Goal: Navigation & Orientation: Find specific page/section

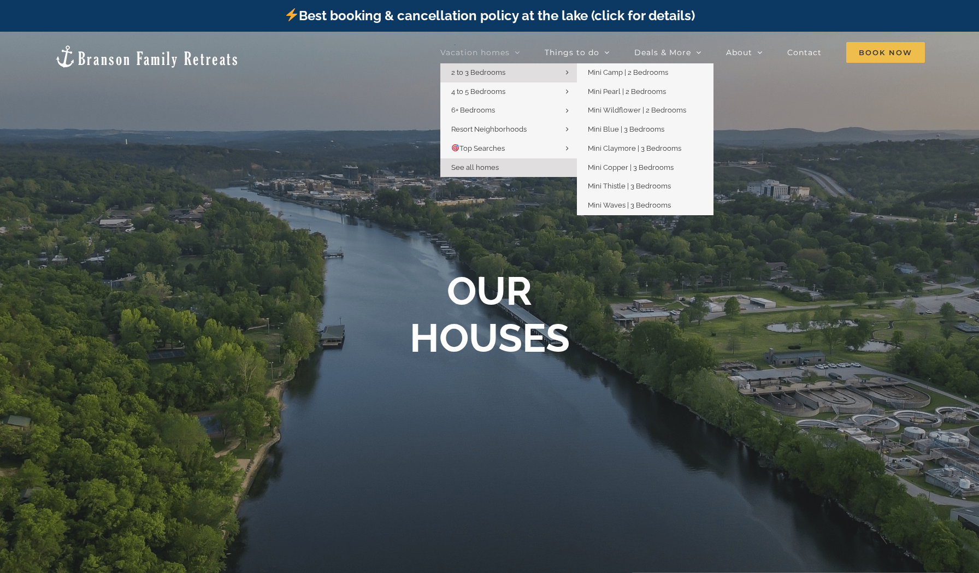
click at [480, 71] on span "2 to 3 Bedrooms" at bounding box center [478, 72] width 54 height 8
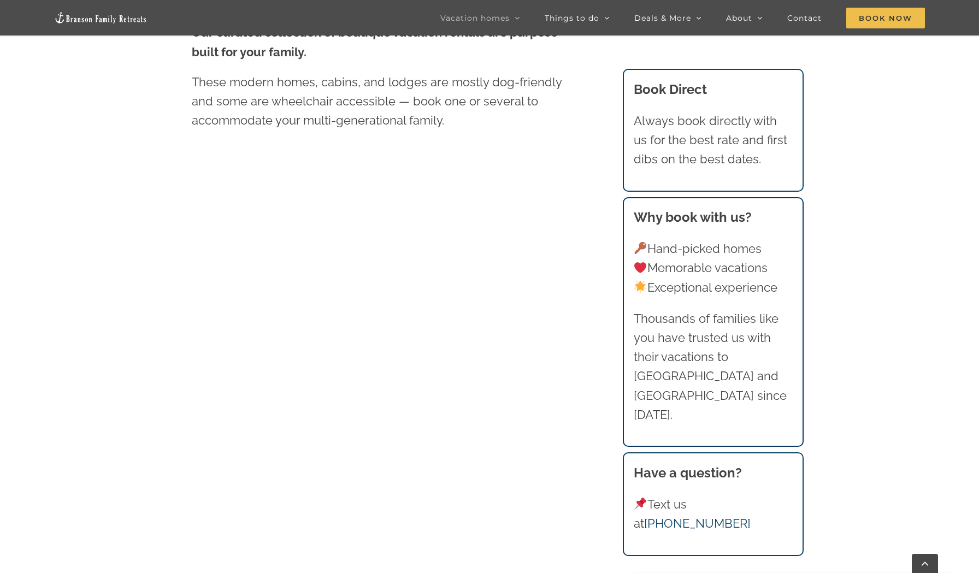
scroll to position [697, 0]
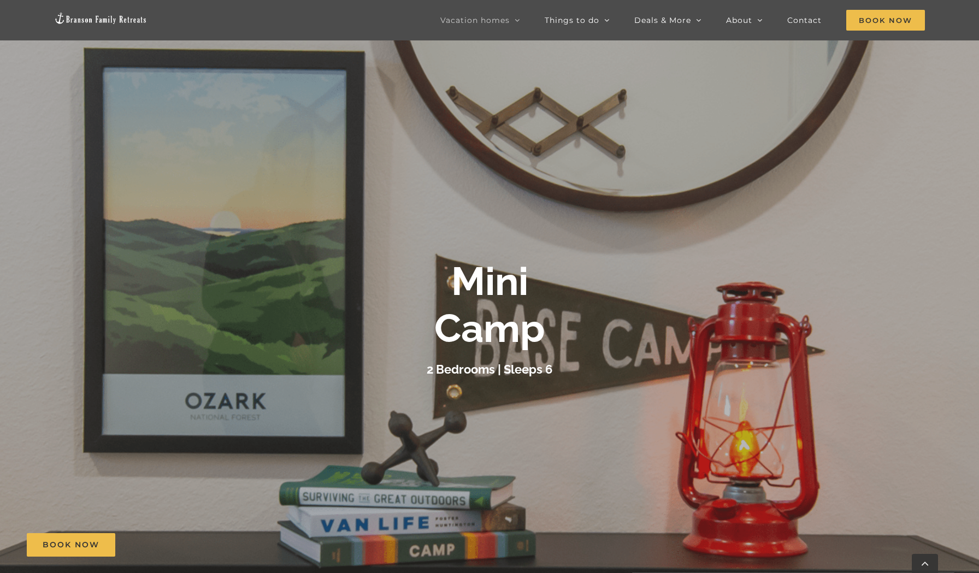
scroll to position [898, 0]
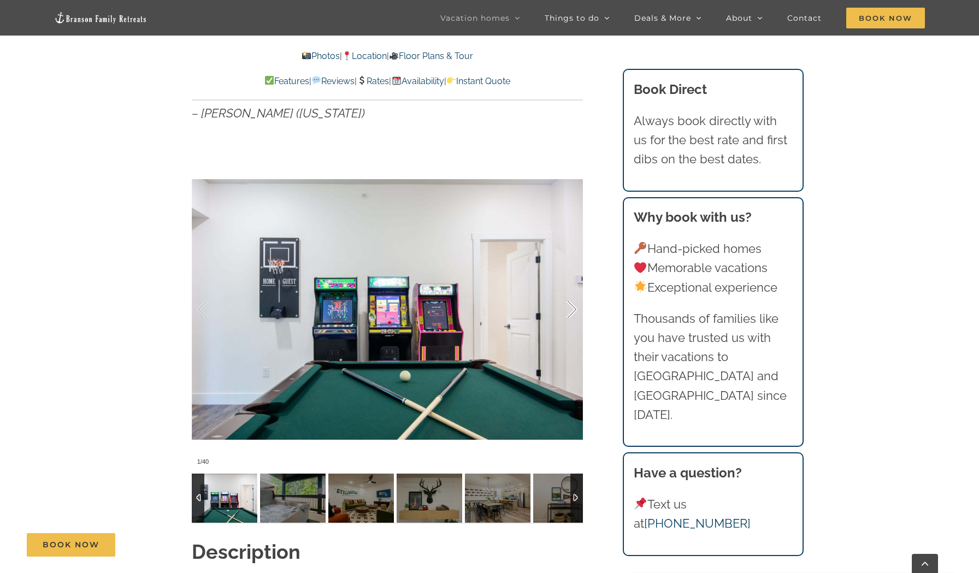
click at [572, 307] on div at bounding box center [561, 310] width 34 height 68
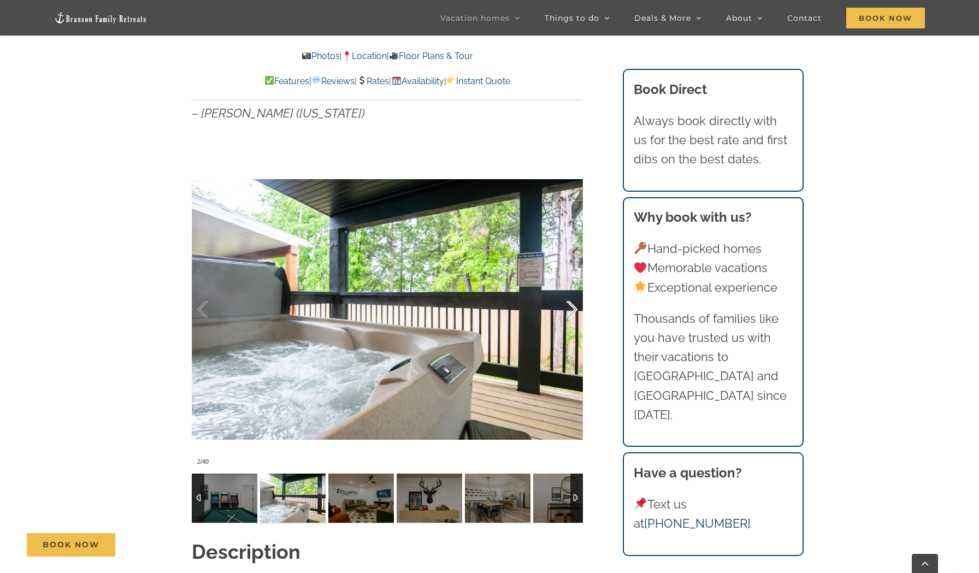
click at [572, 307] on div at bounding box center [561, 310] width 34 height 68
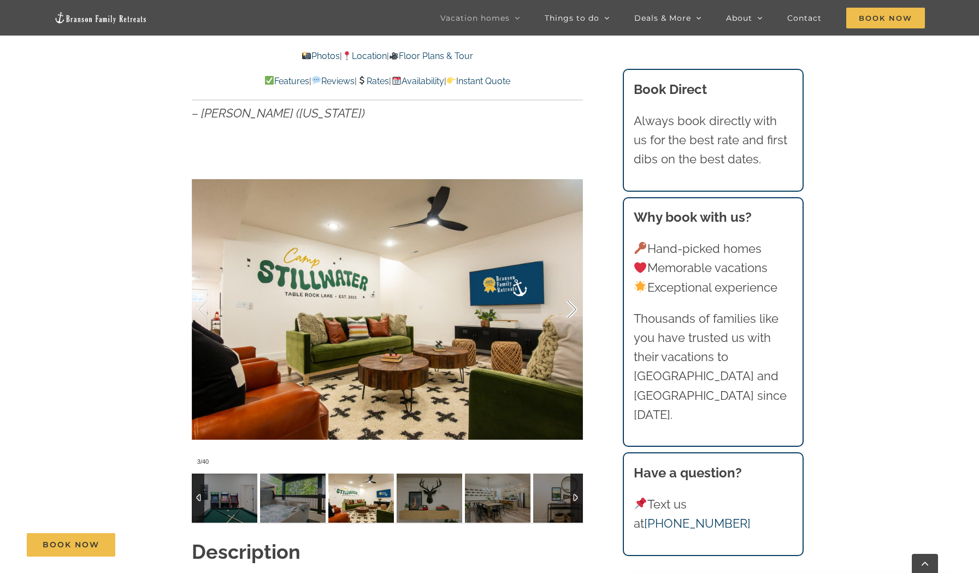
click at [572, 307] on div at bounding box center [561, 310] width 34 height 68
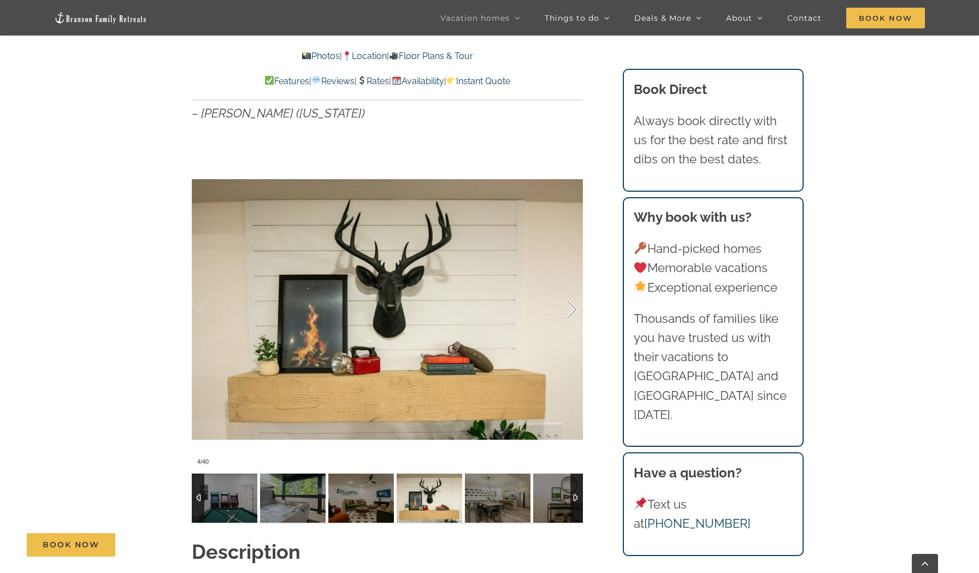
click at [572, 307] on div at bounding box center [561, 310] width 34 height 68
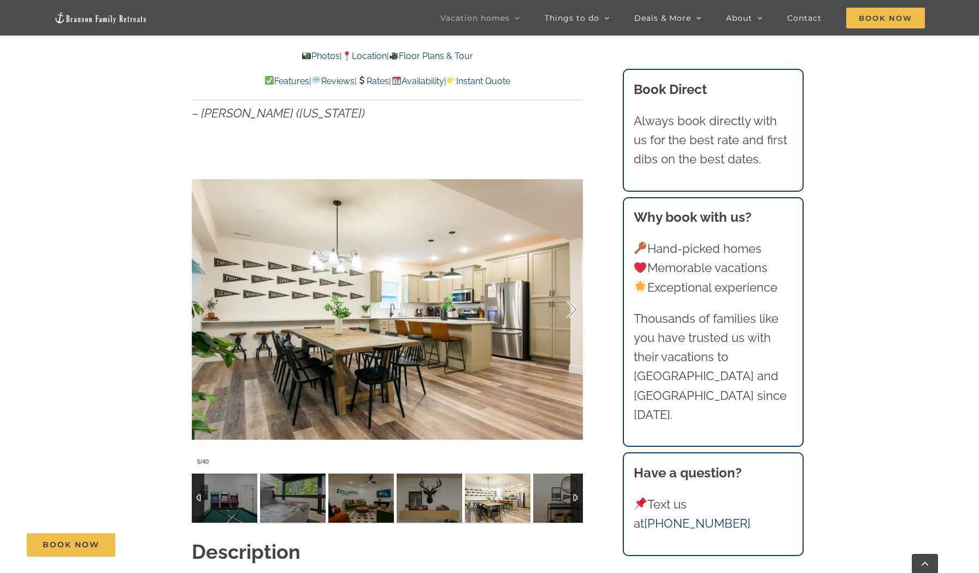
click at [572, 307] on div at bounding box center [561, 310] width 34 height 68
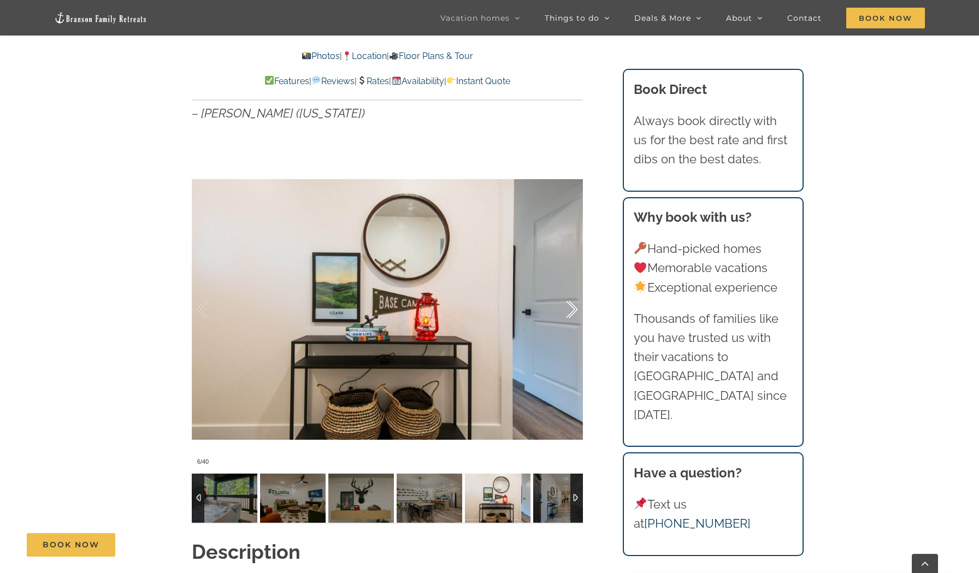
click at [572, 307] on div at bounding box center [561, 310] width 34 height 68
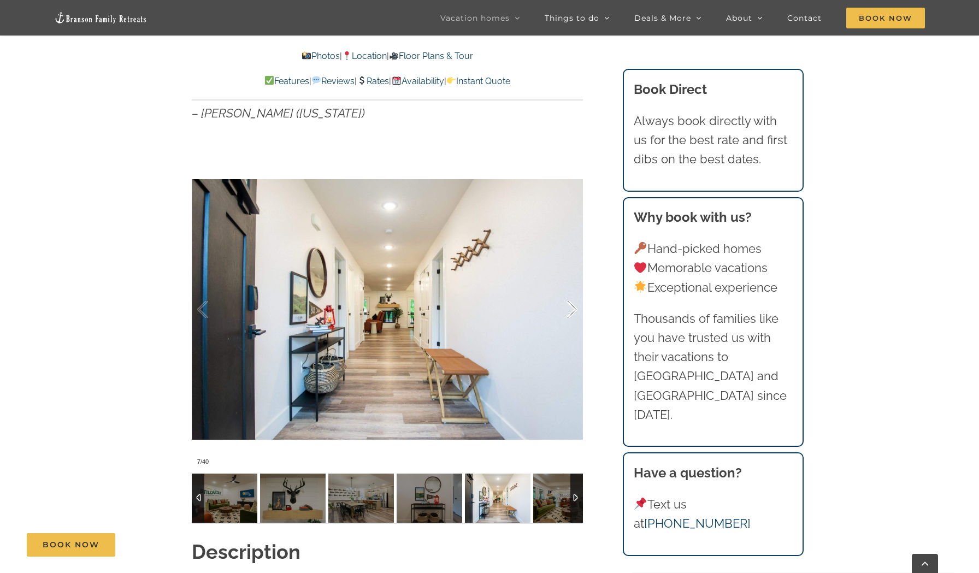
click at [572, 307] on div at bounding box center [561, 310] width 34 height 68
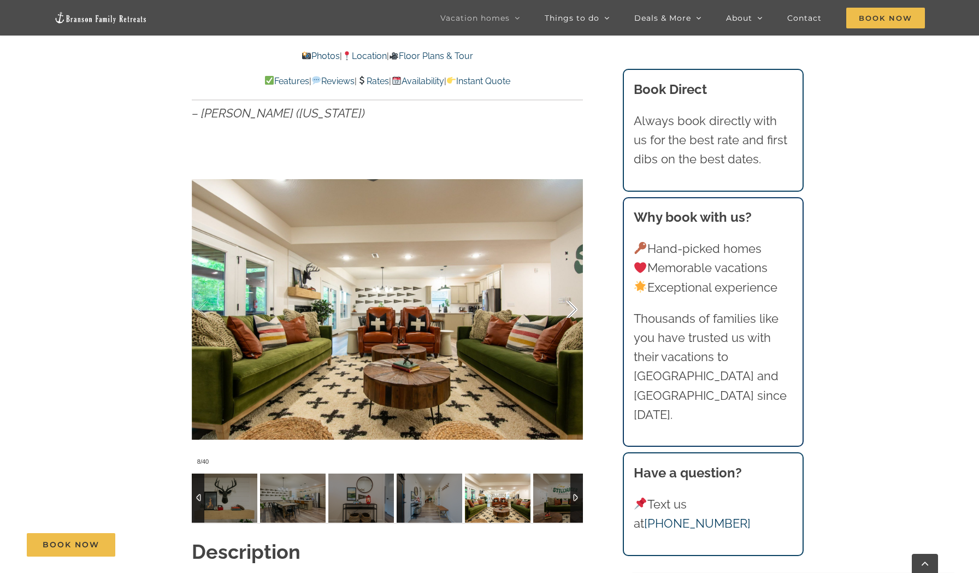
click at [572, 307] on div at bounding box center [561, 310] width 34 height 68
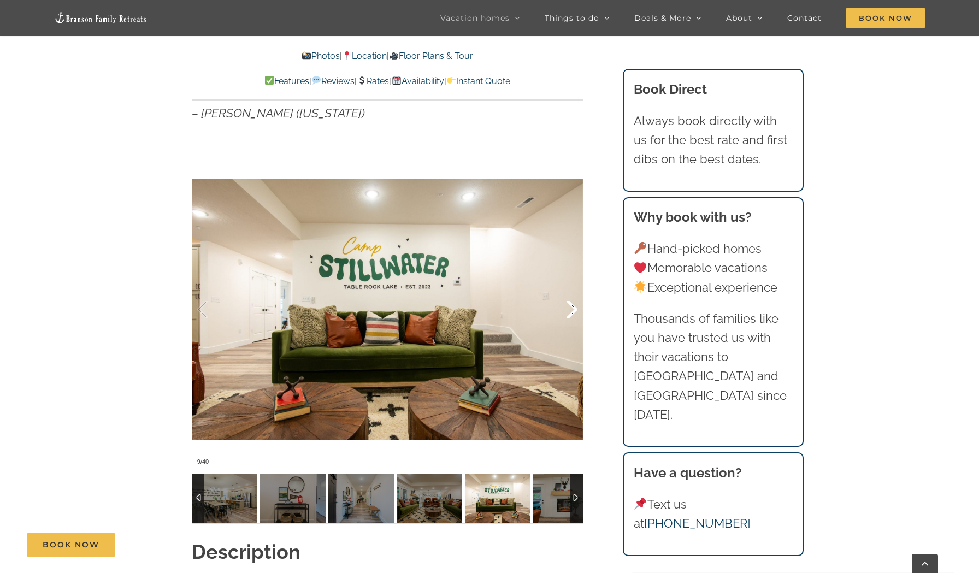
click at [572, 307] on div at bounding box center [561, 310] width 34 height 68
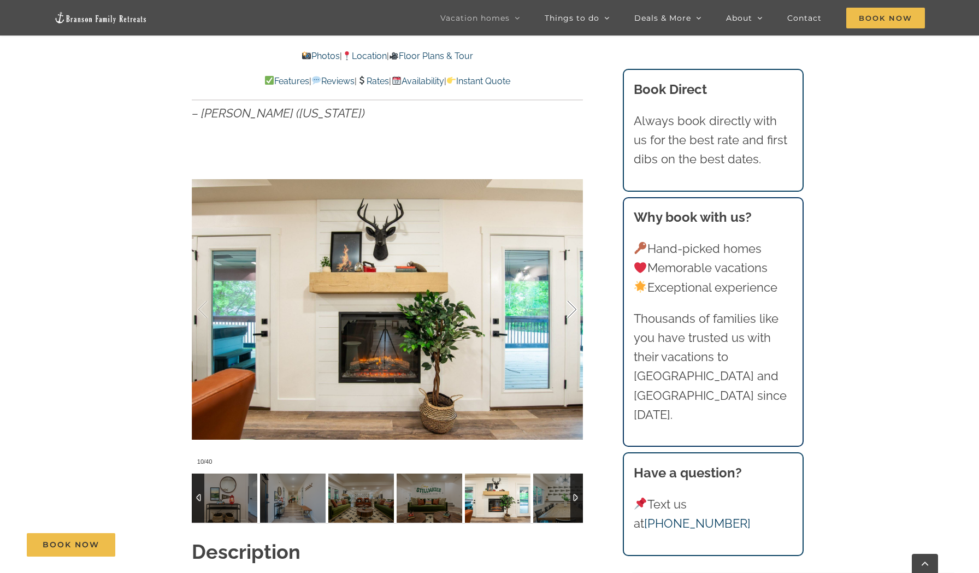
click at [572, 307] on div at bounding box center [561, 310] width 34 height 68
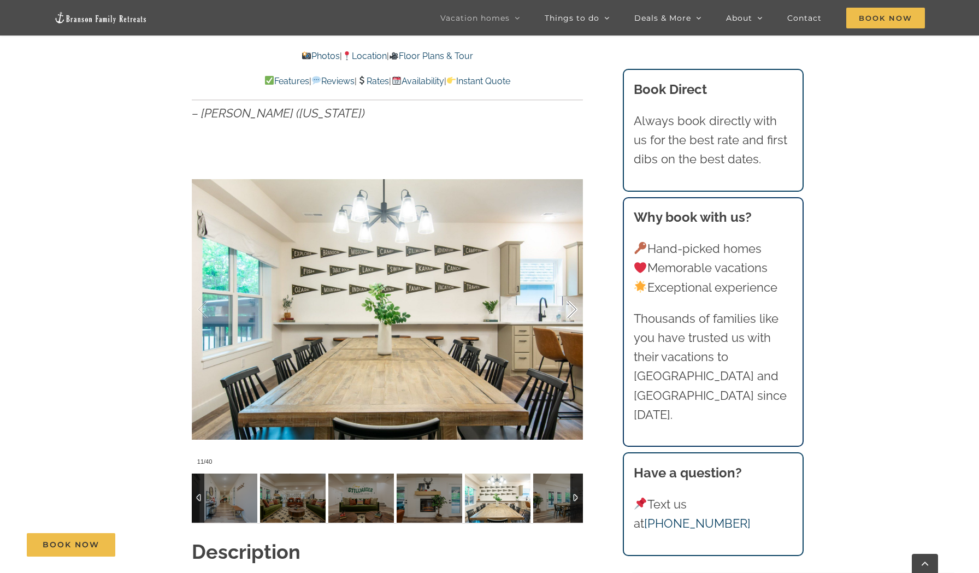
click at [572, 307] on div at bounding box center [561, 310] width 34 height 68
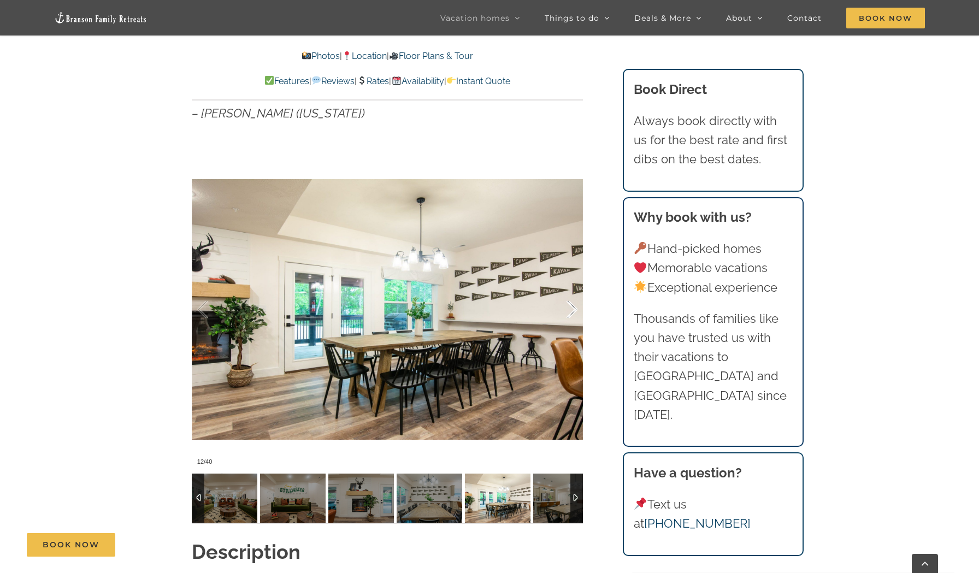
click at [572, 307] on div at bounding box center [561, 310] width 34 height 68
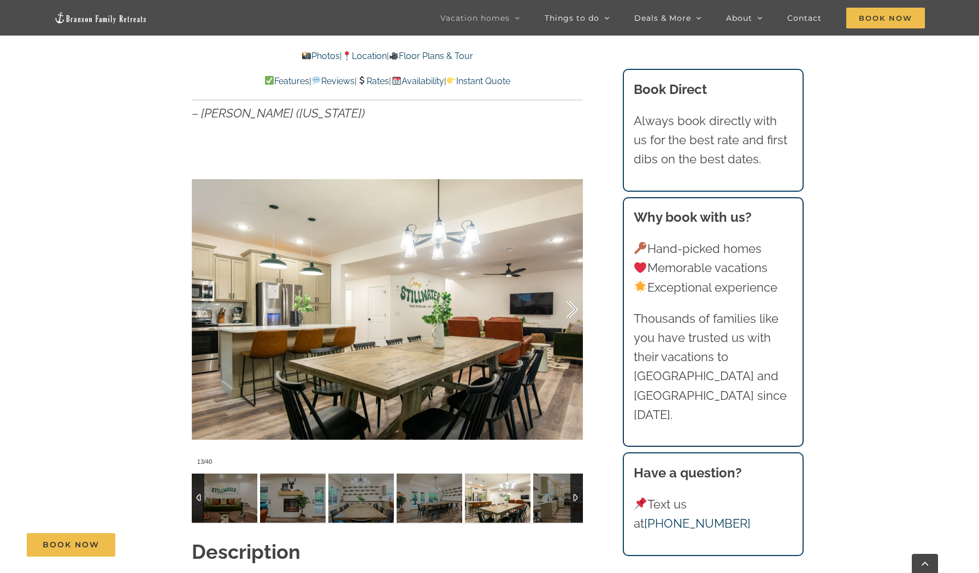
click at [572, 307] on div at bounding box center [561, 310] width 34 height 68
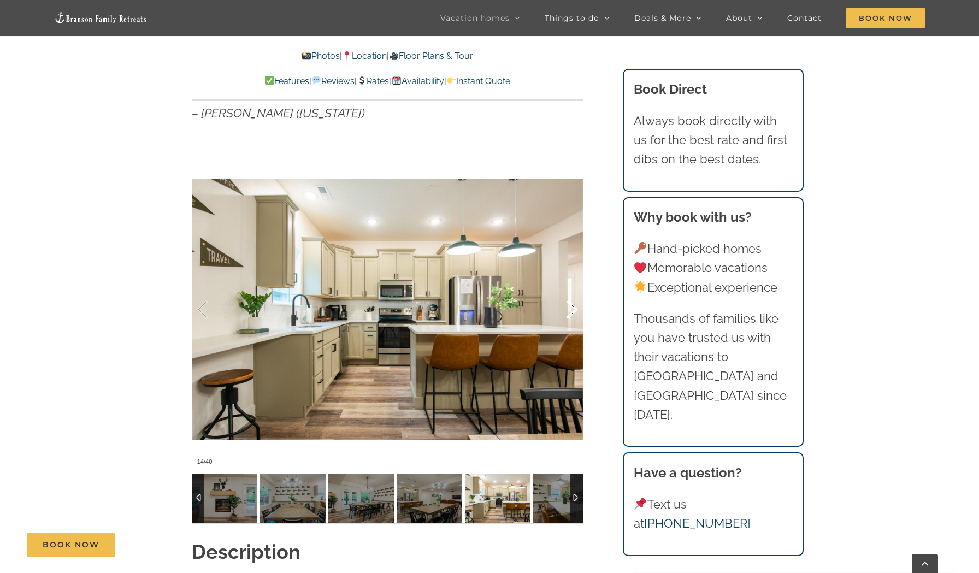
click at [572, 307] on div at bounding box center [561, 310] width 34 height 68
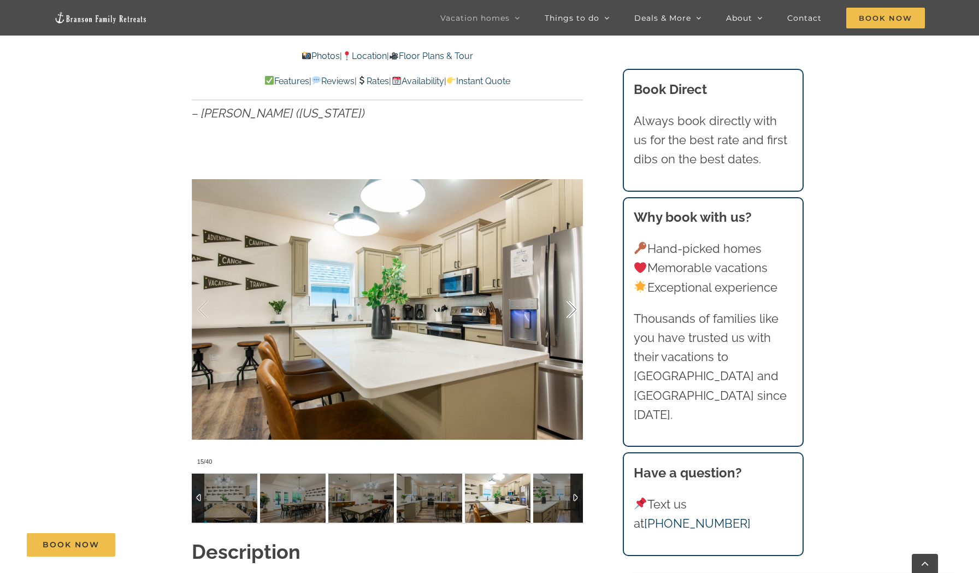
click at [572, 307] on div at bounding box center [561, 310] width 34 height 68
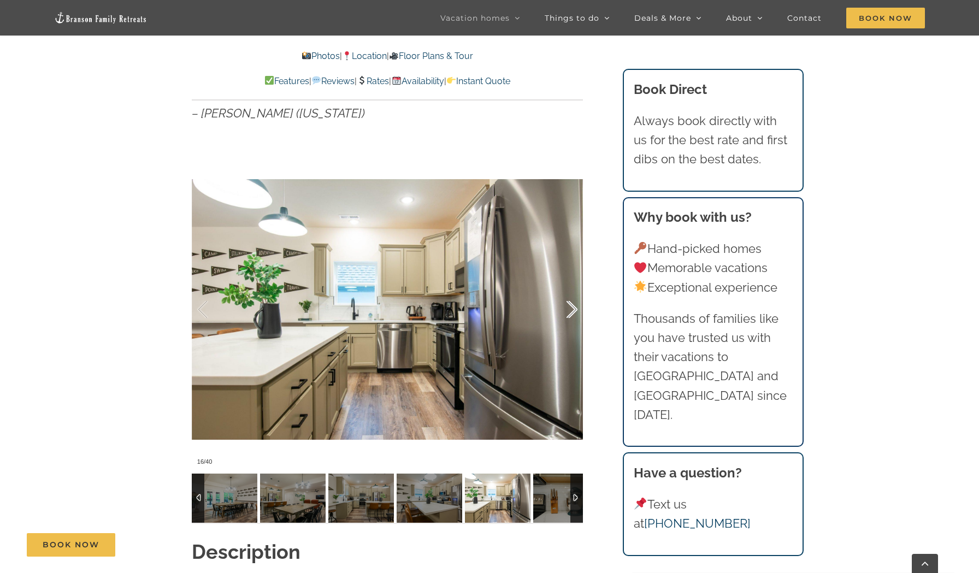
click at [572, 307] on div at bounding box center [561, 310] width 34 height 68
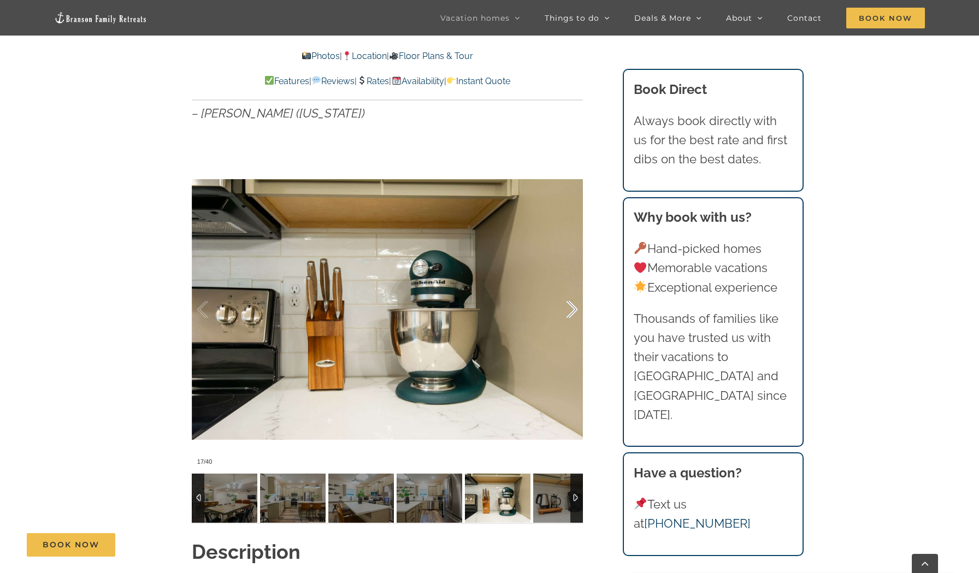
click at [572, 307] on div at bounding box center [561, 310] width 34 height 68
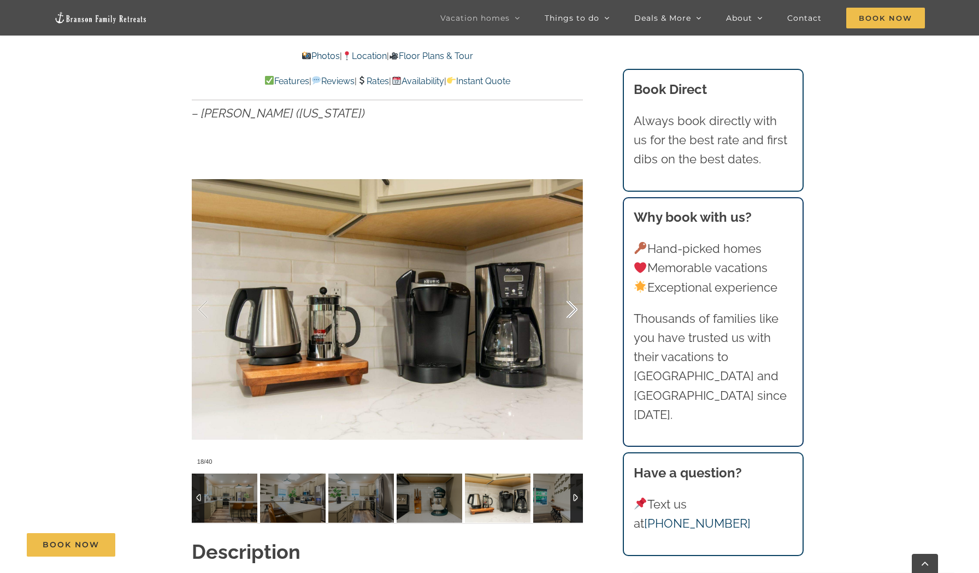
click at [572, 307] on div at bounding box center [561, 310] width 34 height 68
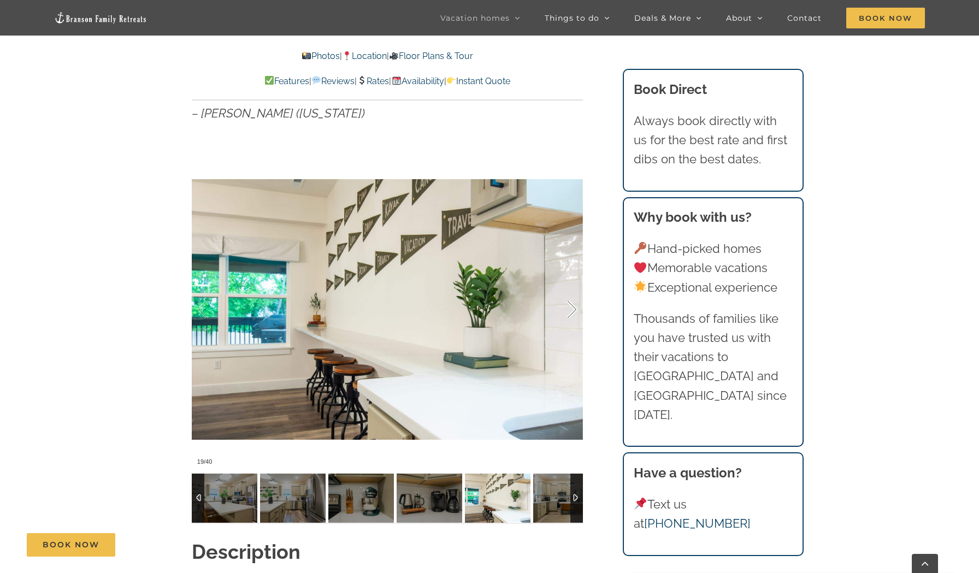
click at [572, 307] on div at bounding box center [561, 310] width 34 height 68
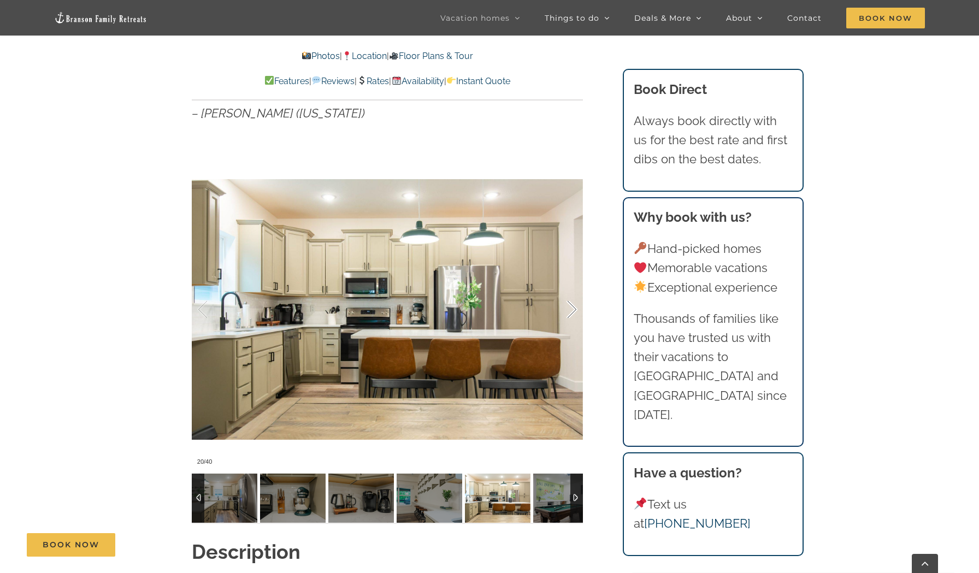
click at [572, 307] on div at bounding box center [561, 310] width 34 height 68
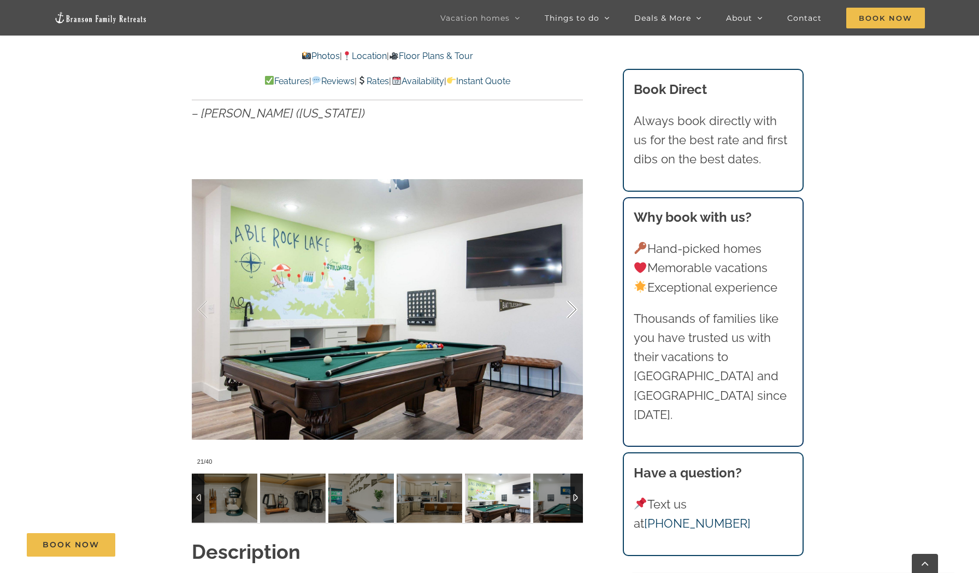
click at [572, 307] on div at bounding box center [561, 310] width 34 height 68
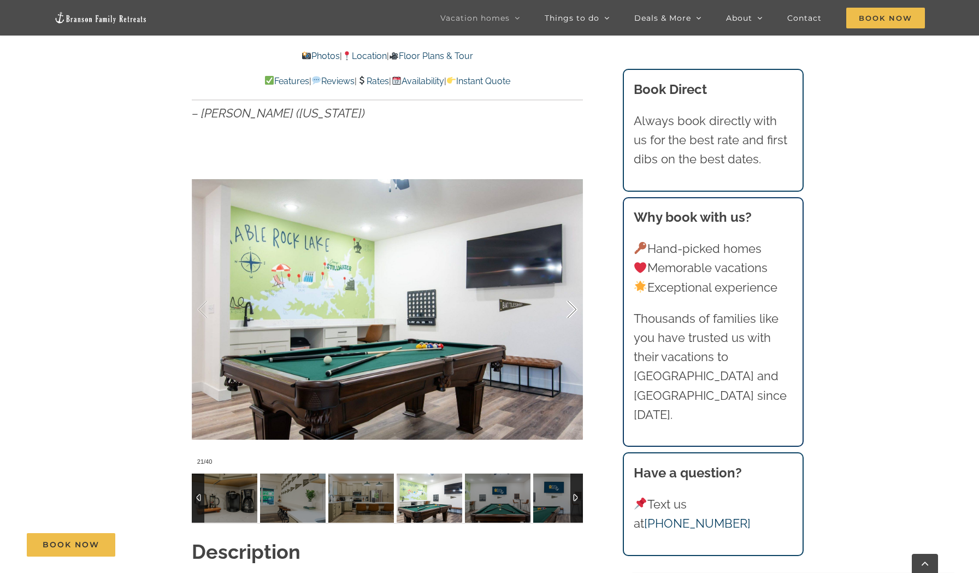
click at [572, 307] on div at bounding box center [561, 310] width 34 height 68
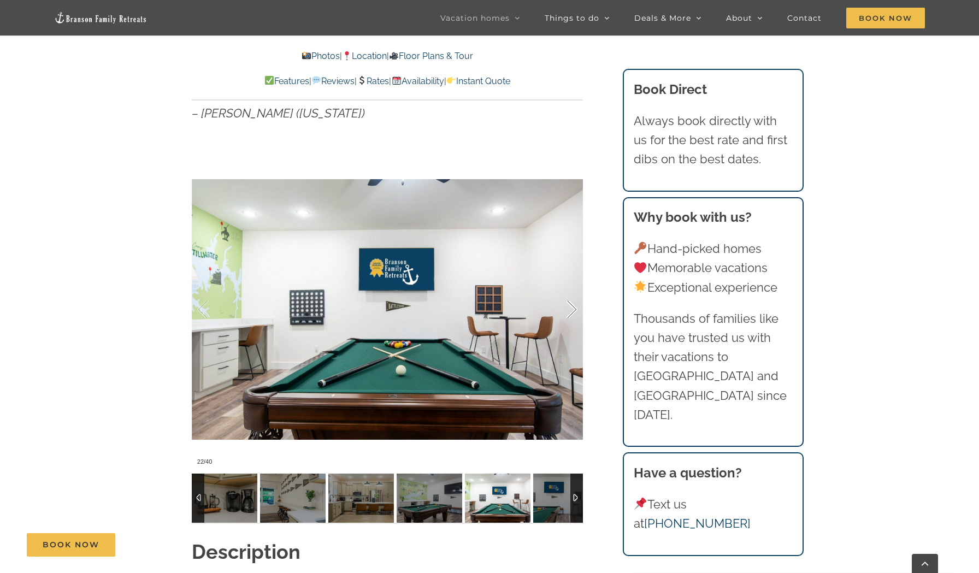
click at [572, 307] on div at bounding box center [561, 310] width 34 height 68
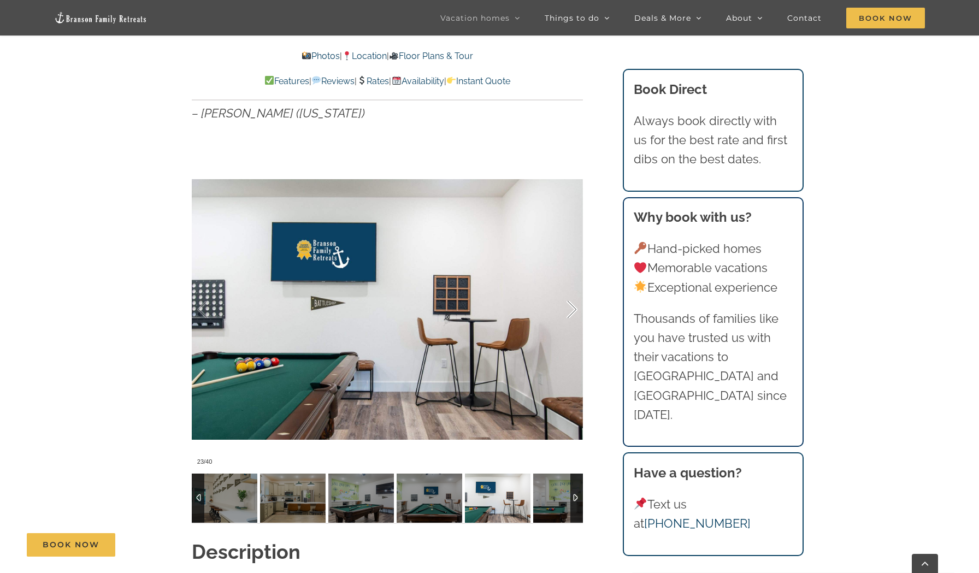
click at [572, 307] on div at bounding box center [561, 310] width 34 height 68
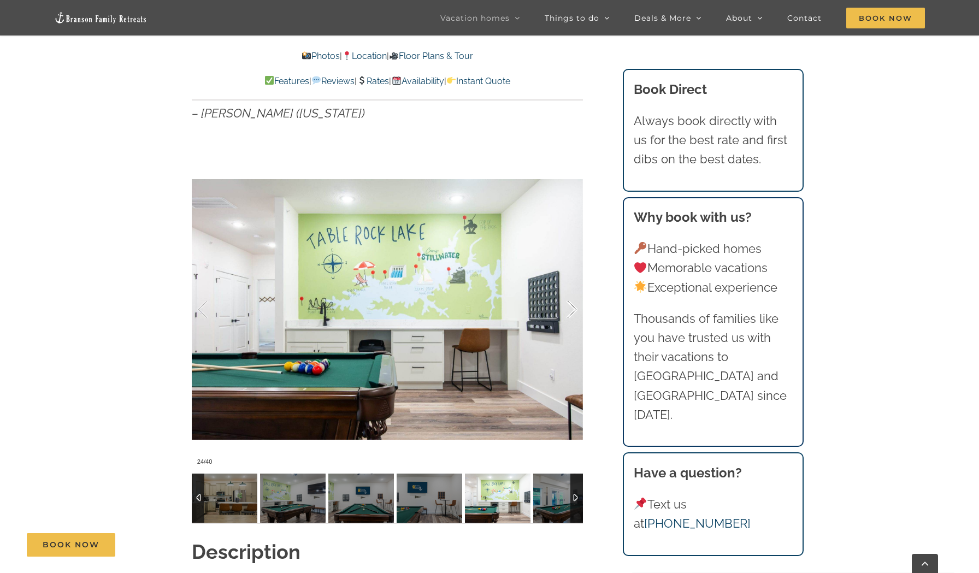
click at [572, 307] on div at bounding box center [561, 310] width 34 height 68
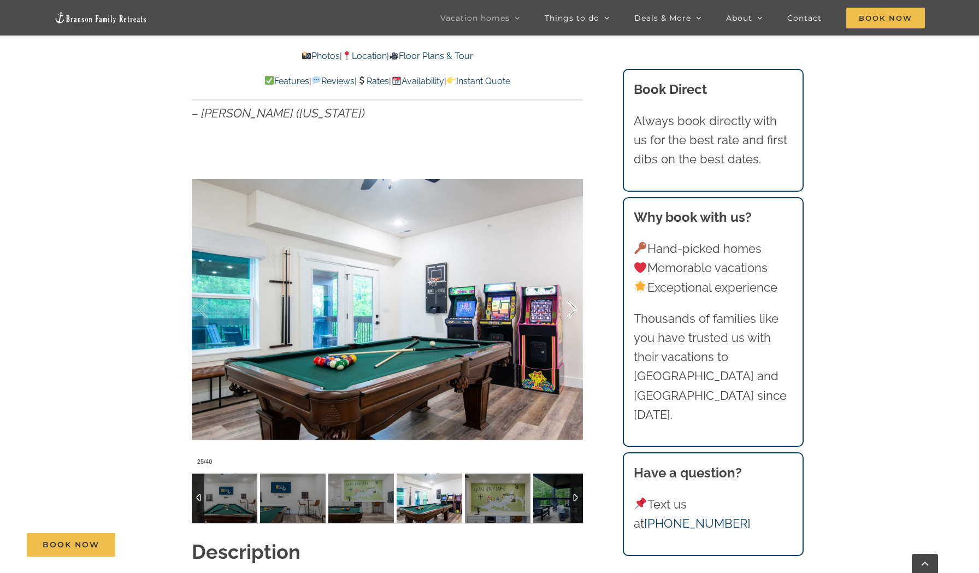
click at [572, 307] on div at bounding box center [561, 310] width 34 height 68
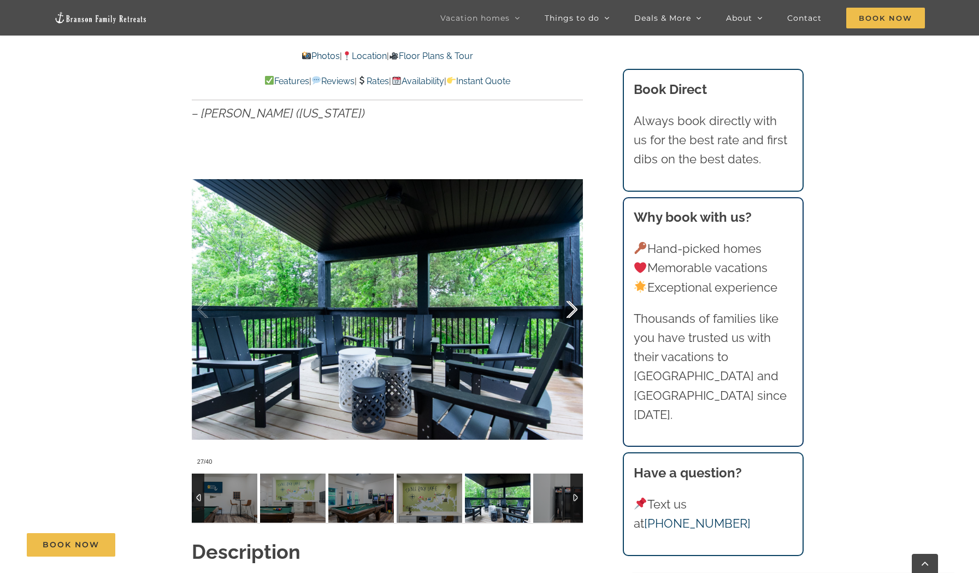
click at [572, 307] on div at bounding box center [561, 310] width 34 height 68
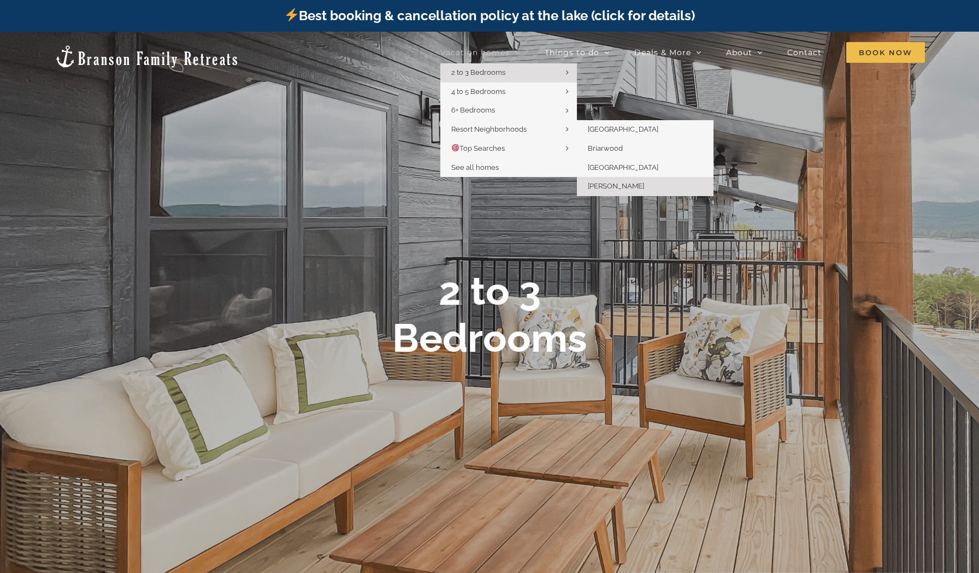
click at [621, 184] on span "[PERSON_NAME]" at bounding box center [616, 186] width 56 height 8
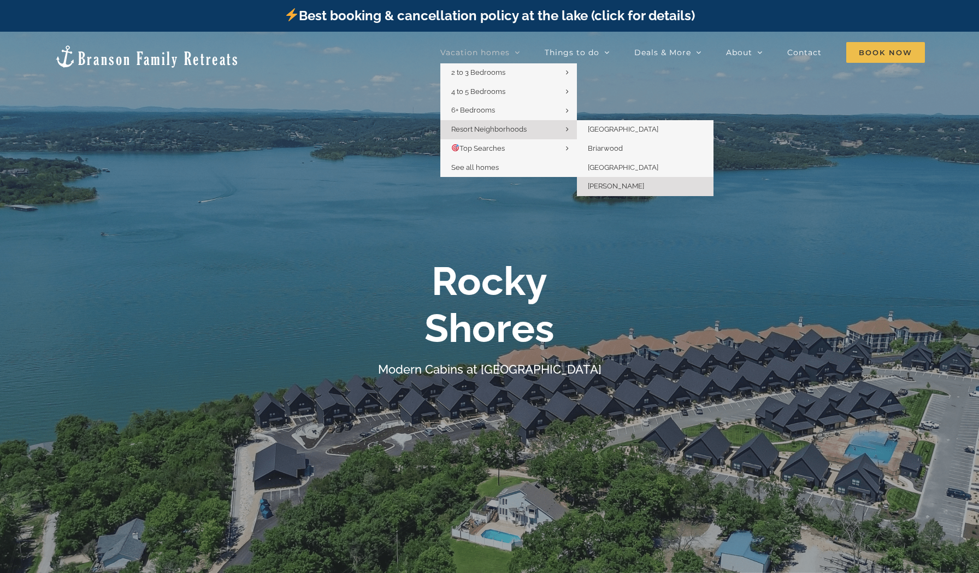
click at [514, 125] on span "Resort Neighborhoods" at bounding box center [488, 129] width 75 height 8
click at [604, 167] on span "[GEOGRAPHIC_DATA]" at bounding box center [623, 167] width 70 height 8
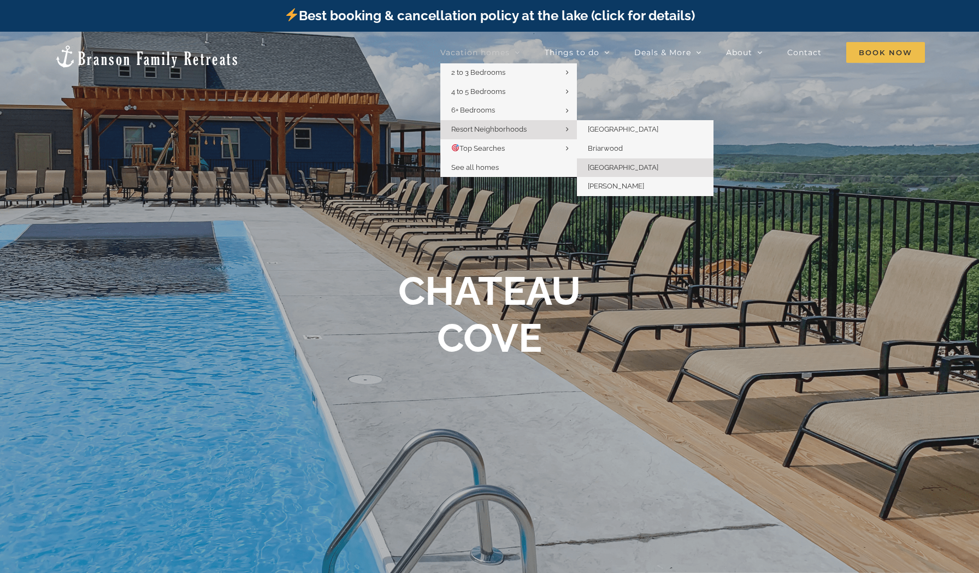
click at [498, 126] on span "Resort Neighborhoods" at bounding box center [488, 129] width 75 height 8
click at [609, 144] on span "Briarwood" at bounding box center [605, 148] width 35 height 8
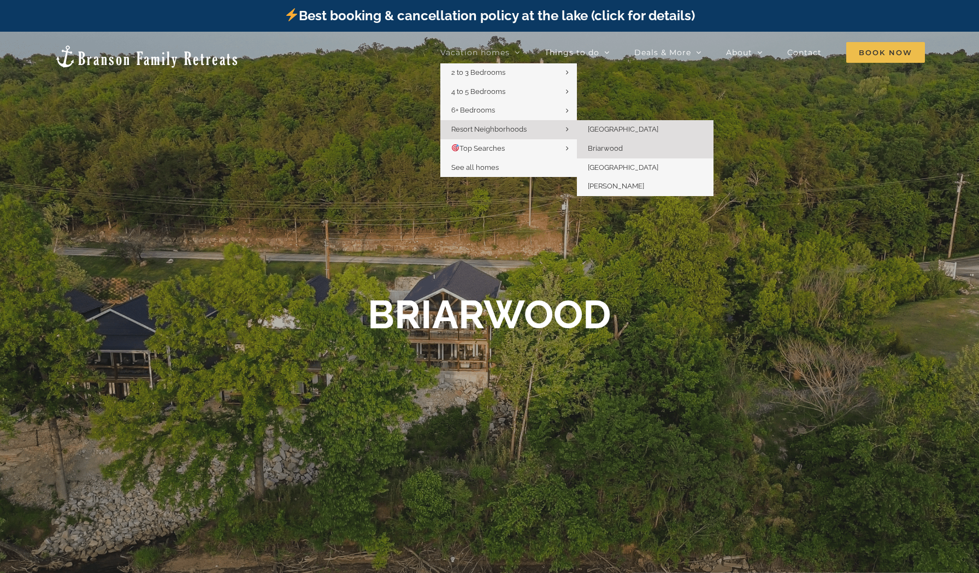
click at [594, 129] on span "[GEOGRAPHIC_DATA]" at bounding box center [623, 129] width 70 height 8
